Goal: Check status: Check status

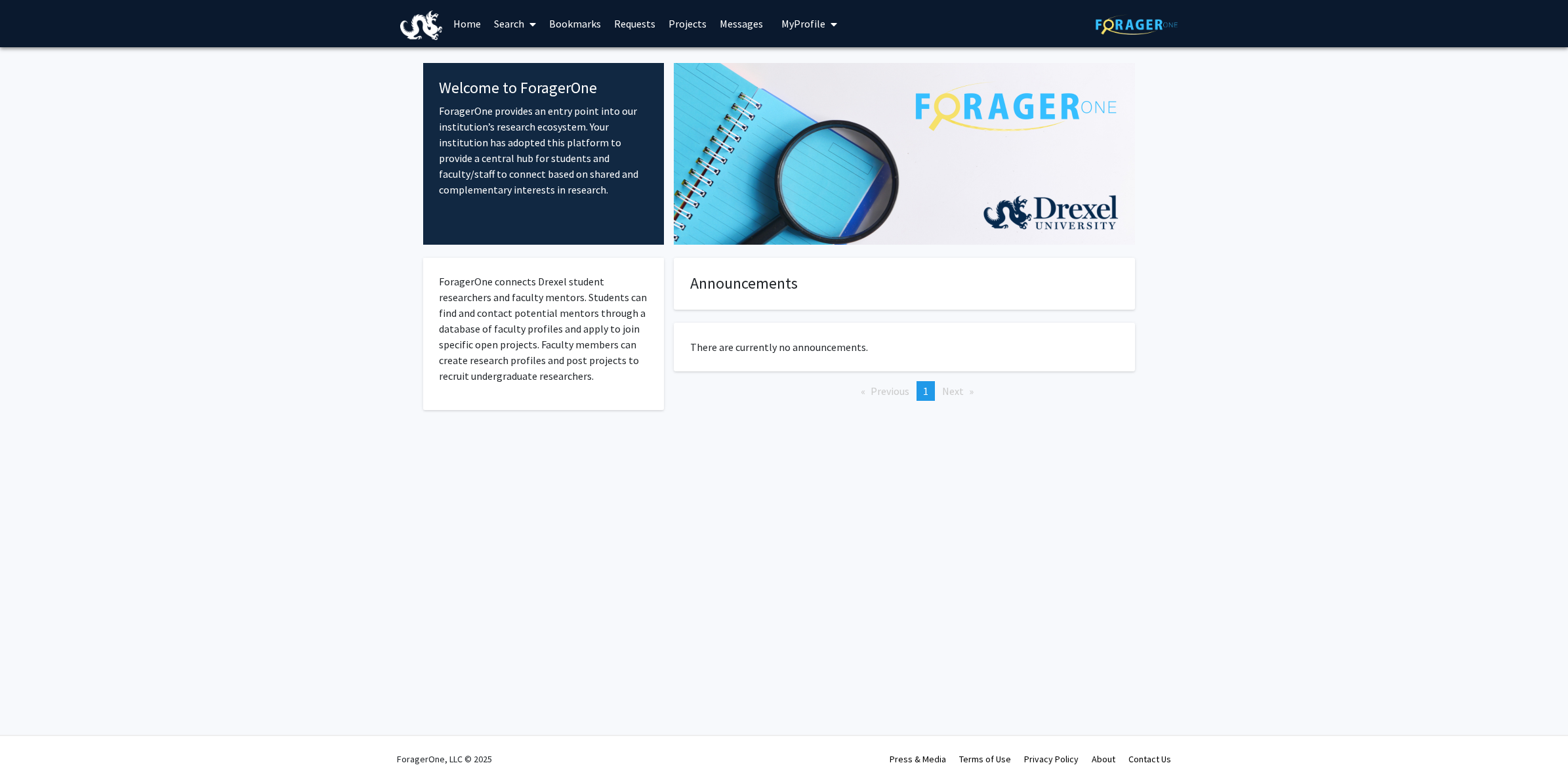
click at [647, 34] on link "Requests" at bounding box center [635, 23] width 55 height 46
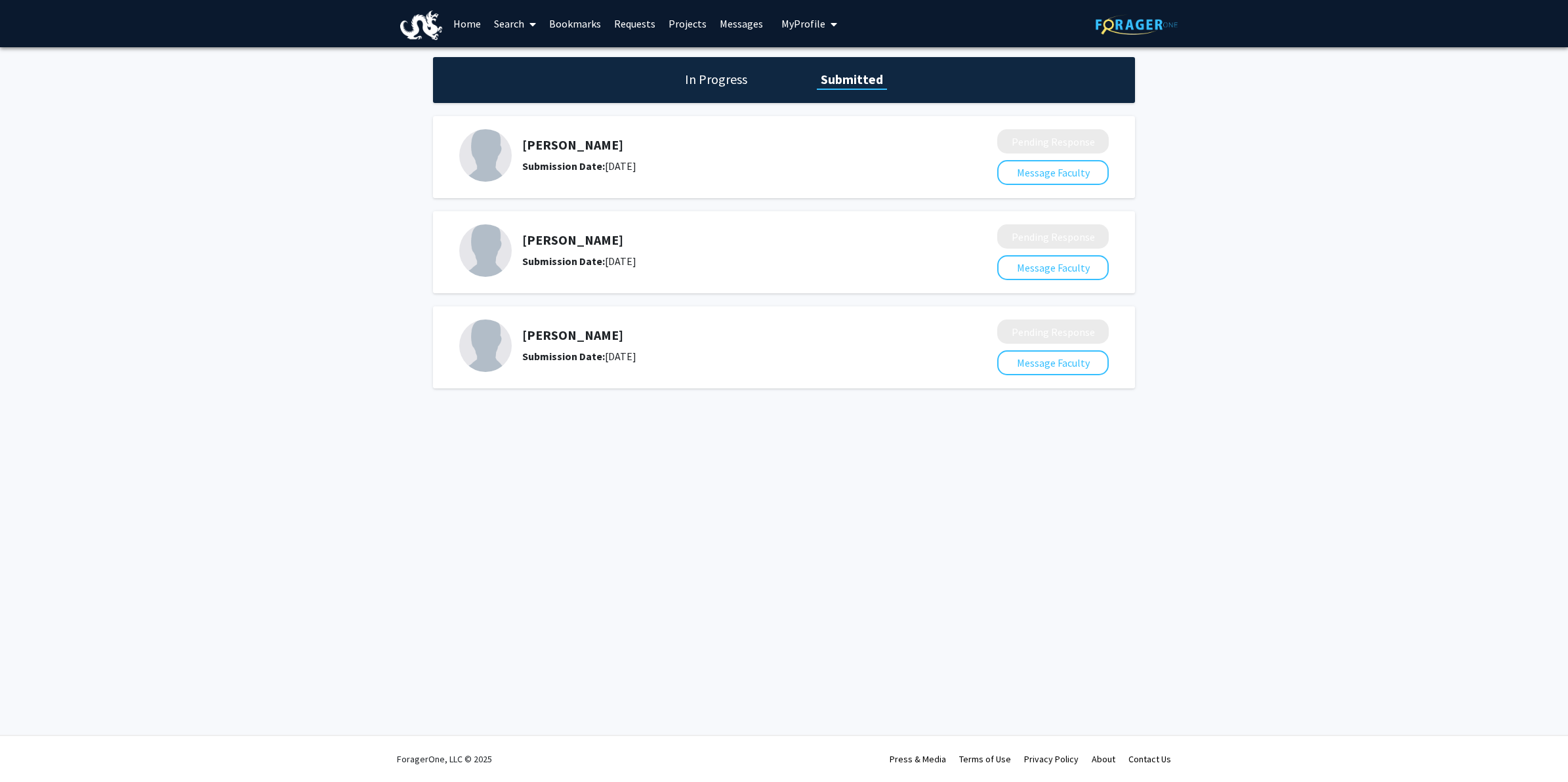
click at [738, 75] on h1 "In Progress" at bounding box center [716, 80] width 71 height 19
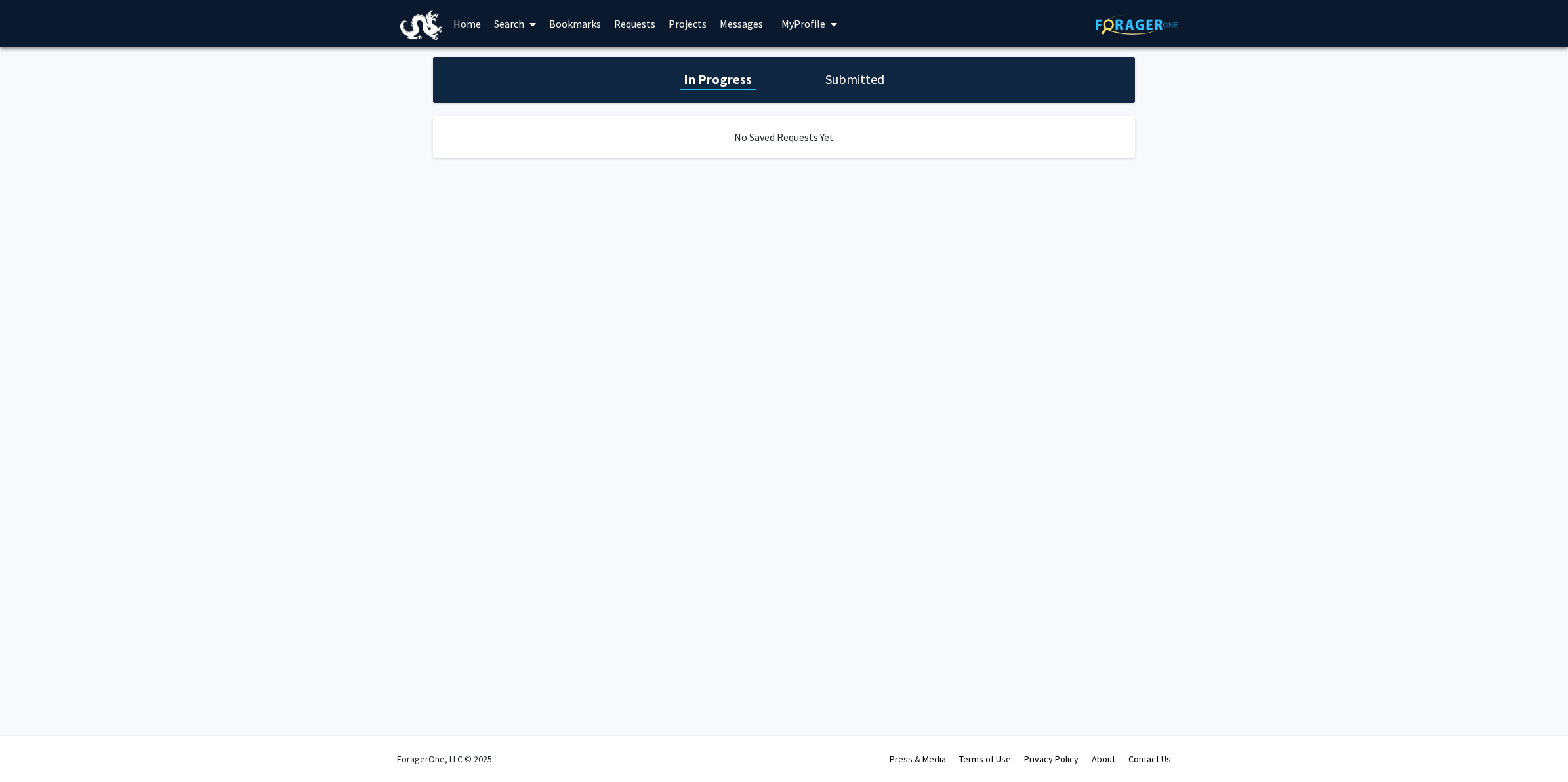
click at [730, 24] on link "Messages" at bounding box center [741, 23] width 57 height 46
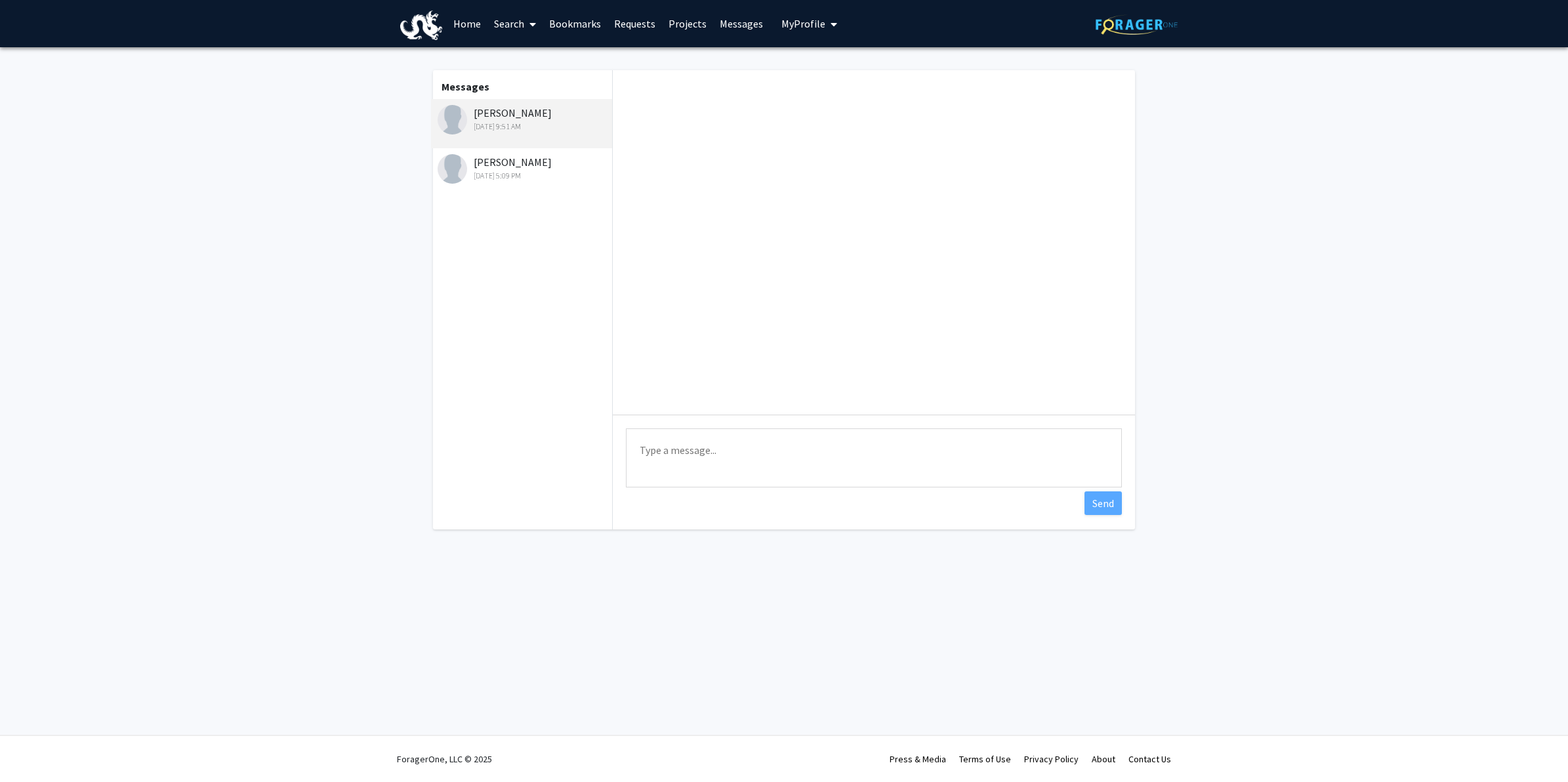
scroll to position [17, 0]
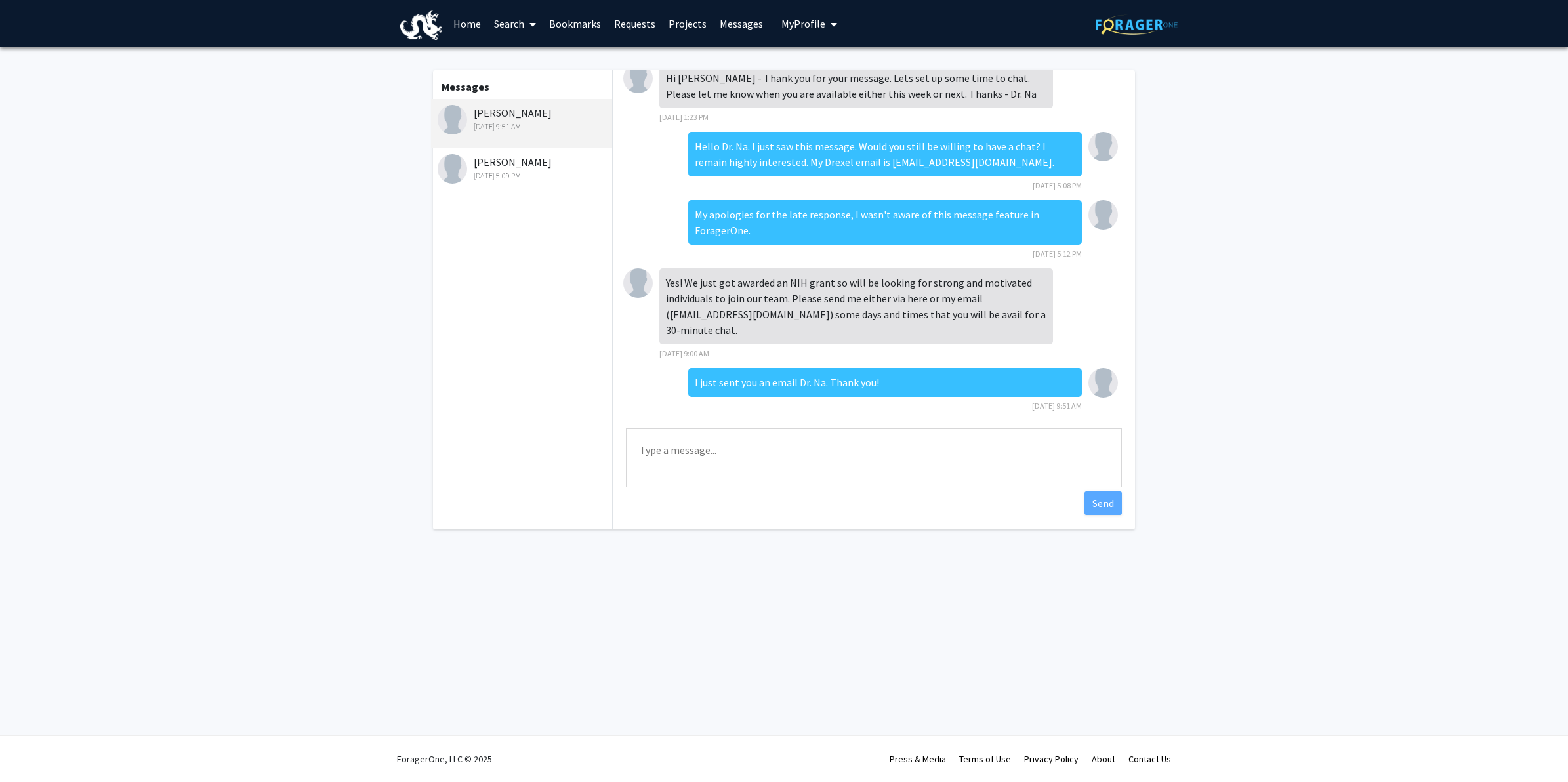
click at [633, 22] on link "Requests" at bounding box center [635, 23] width 55 height 46
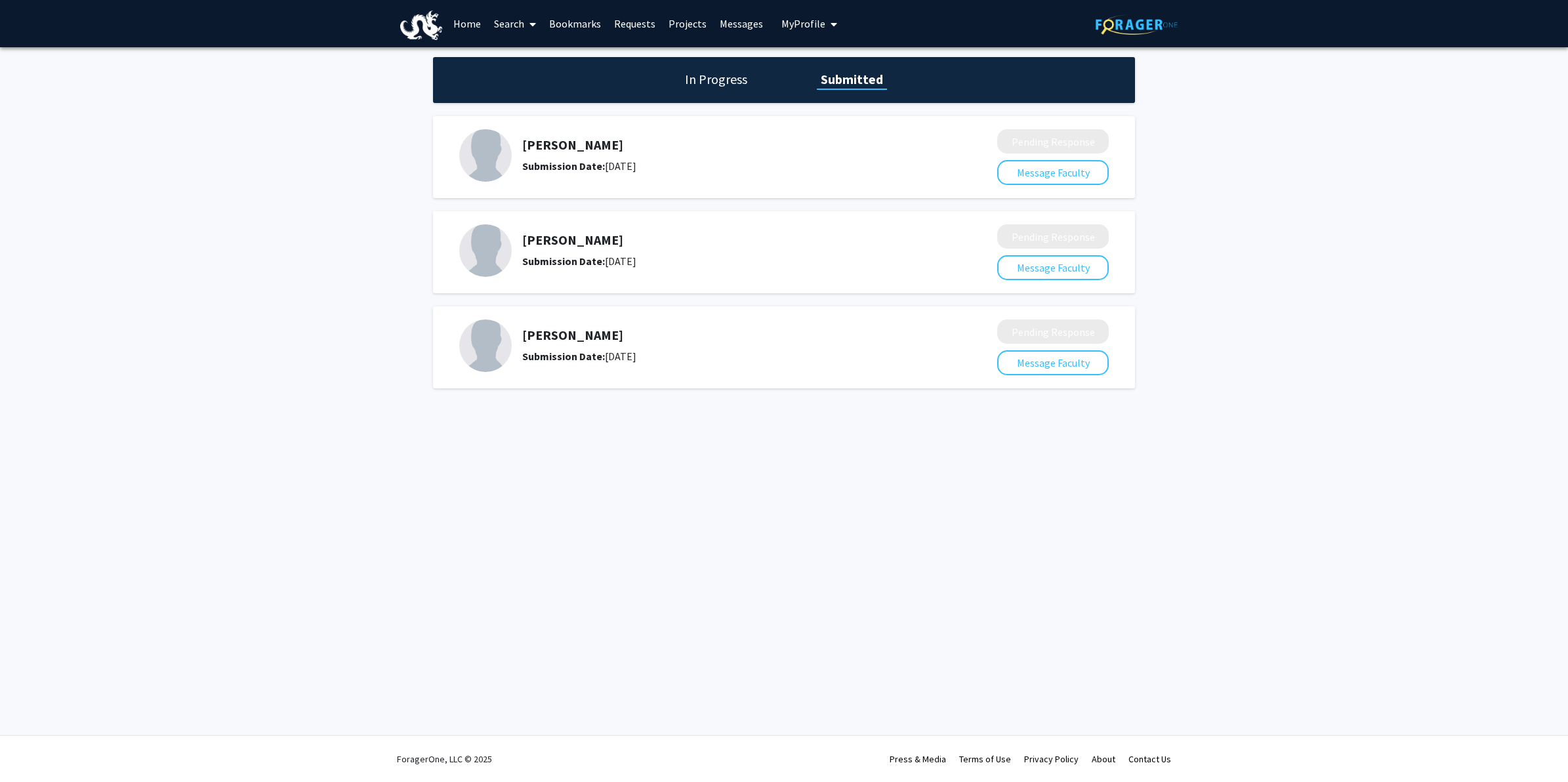
drag, startPoint x: 518, startPoint y: 237, endPoint x: 748, endPoint y: 235, distance: 230.0
click at [748, 235] on div "[PERSON_NAME] Submission Date: [DATE]" at bounding box center [718, 250] width 520 height 53
drag, startPoint x: 748, startPoint y: 235, endPoint x: 660, endPoint y: 260, distance: 91.5
click at [660, 260] on div "Submission Date: [DATE]" at bounding box center [724, 261] width 405 height 16
drag, startPoint x: 651, startPoint y: 236, endPoint x: 506, endPoint y: 244, distance: 145.2
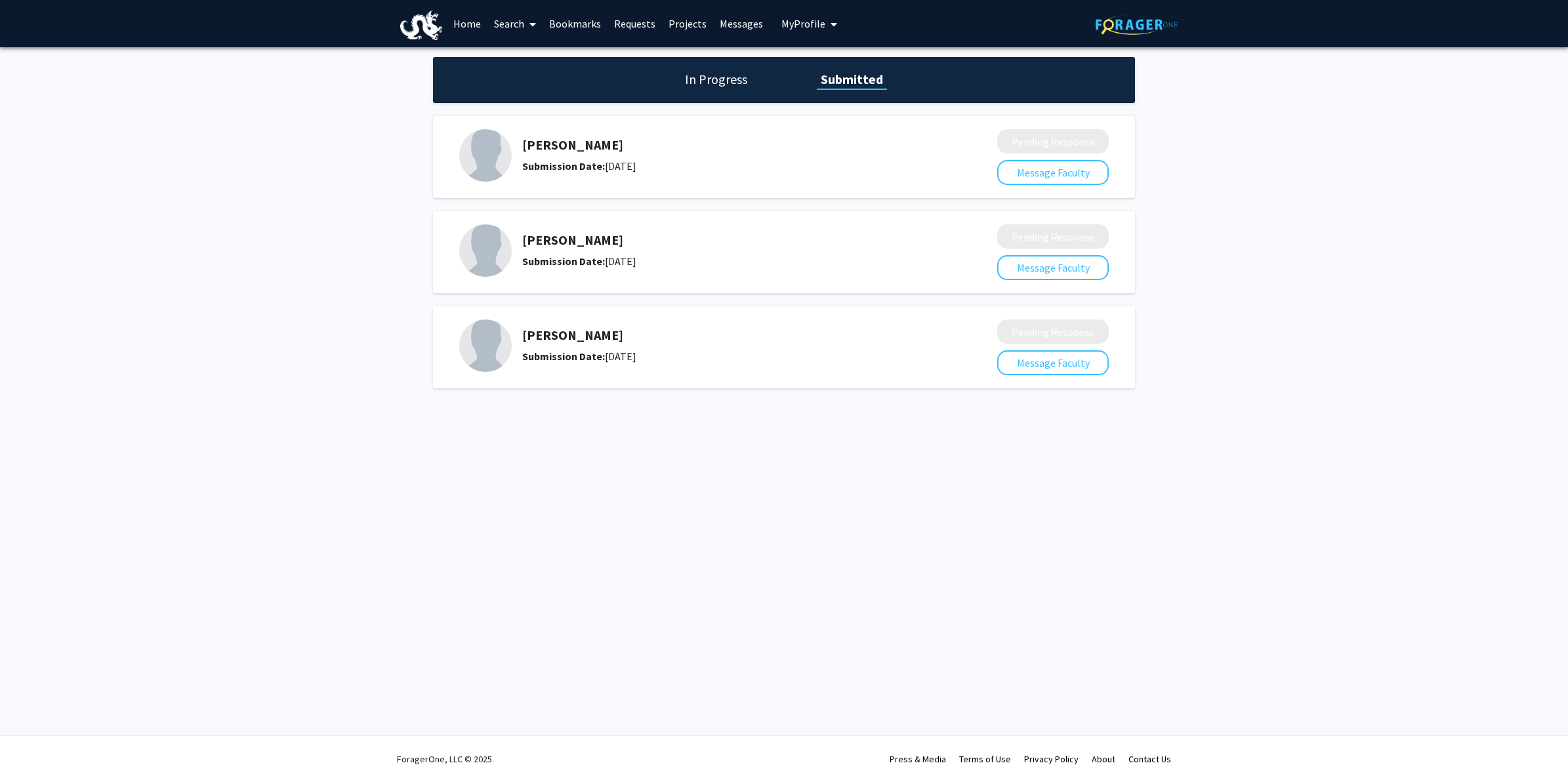
click at [506, 244] on div "[PERSON_NAME] Submission Date: [DATE]" at bounding box center [718, 250] width 520 height 53
click at [881, 604] on div "Skip navigation Home Search Bookmarks Requests Projects Messages My Profile [PE…" at bounding box center [784, 391] width 1568 height 782
drag, startPoint x: 674, startPoint y: 353, endPoint x: 516, endPoint y: 332, distance: 159.4
click at [516, 332] on div "[PERSON_NAME] Submission Date: [DATE]" at bounding box center [718, 345] width 520 height 53
drag, startPoint x: 516, startPoint y: 332, endPoint x: 534, endPoint y: 339, distance: 19.3
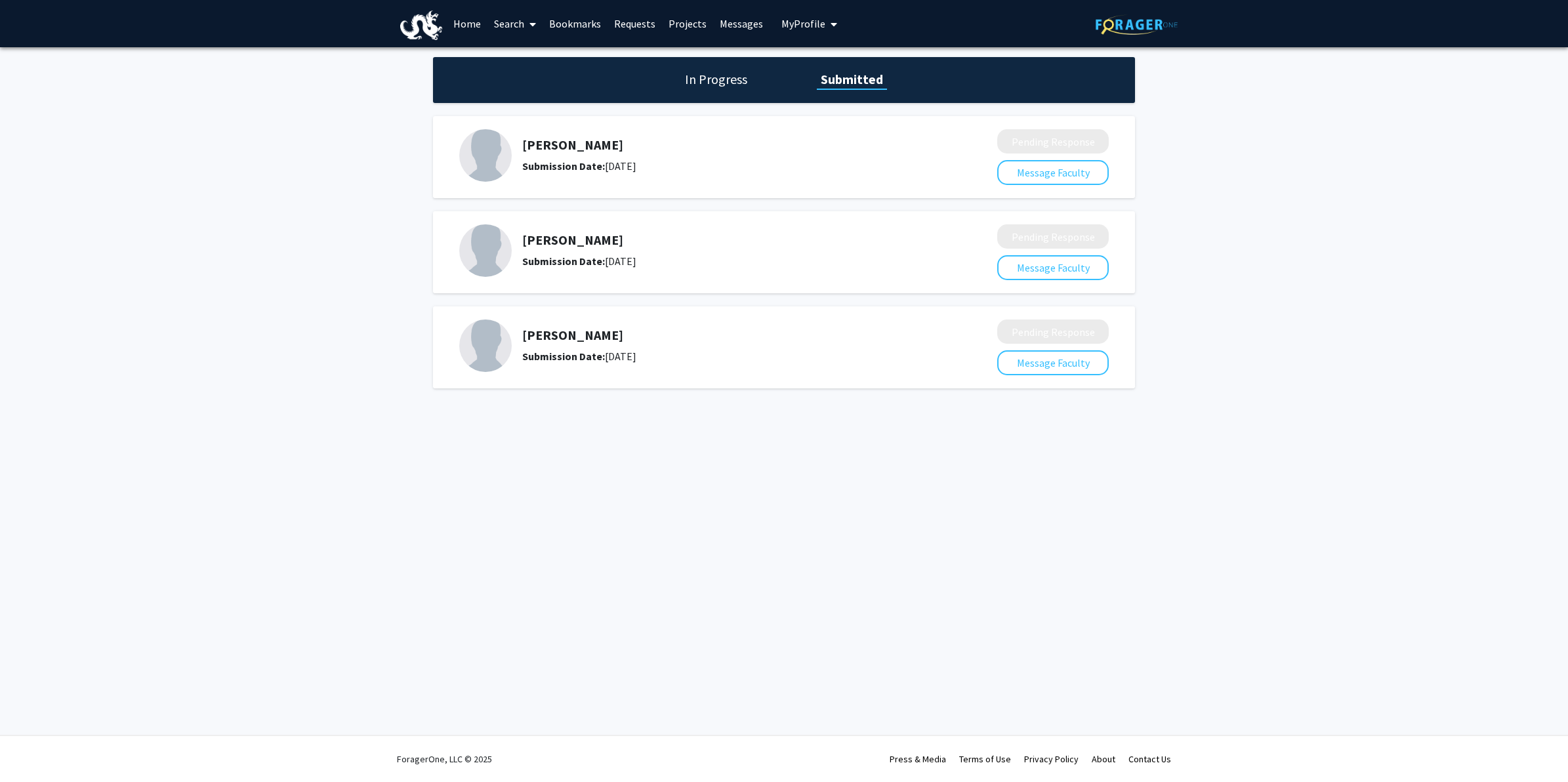
click at [534, 339] on h5 "[PERSON_NAME]" at bounding box center [724, 335] width 405 height 16
drag, startPoint x: 581, startPoint y: 334, endPoint x: 520, endPoint y: 334, distance: 61.0
click at [520, 334] on div "[PERSON_NAME] Submission Date: [DATE]" at bounding box center [718, 345] width 520 height 53
drag, startPoint x: 520, startPoint y: 334, endPoint x: 699, endPoint y: 435, distance: 205.5
click at [699, 435] on div "Skip navigation Home Search Bookmarks Requests Projects Messages My Profile [PE…" at bounding box center [784, 391] width 1568 height 782
